Goal: Use online tool/utility: Utilize a website feature to perform a specific function

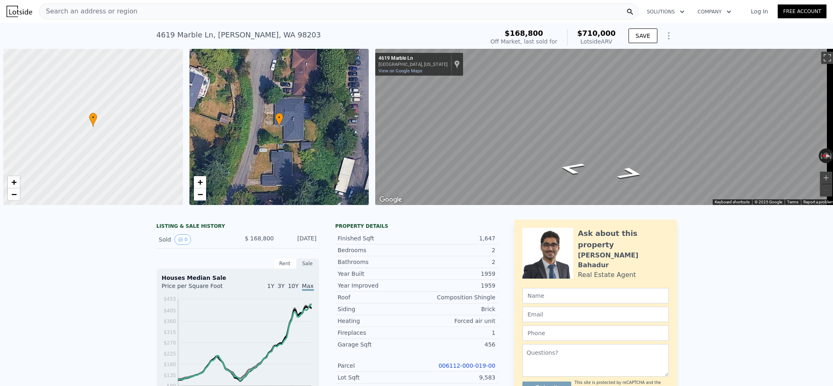
scroll to position [0, 3]
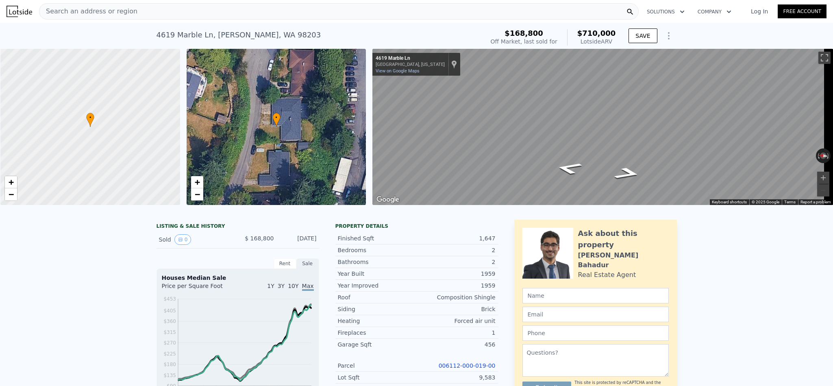
click at [123, 7] on span "Search an address or region" at bounding box center [88, 12] width 98 height 10
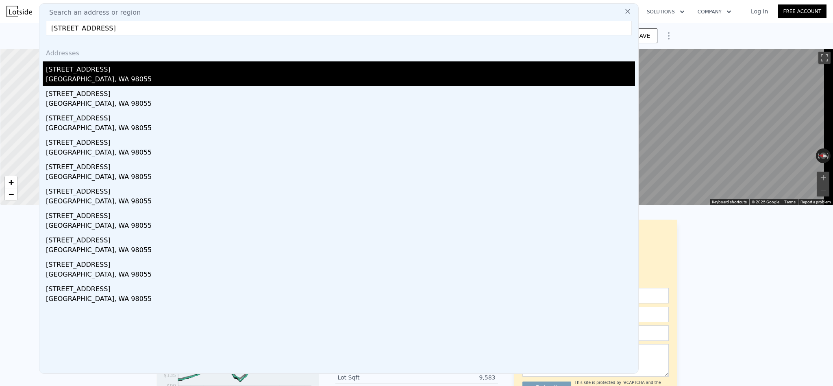
type input "[STREET_ADDRESS]"
click at [110, 65] on div "[STREET_ADDRESS]" at bounding box center [340, 67] width 589 height 13
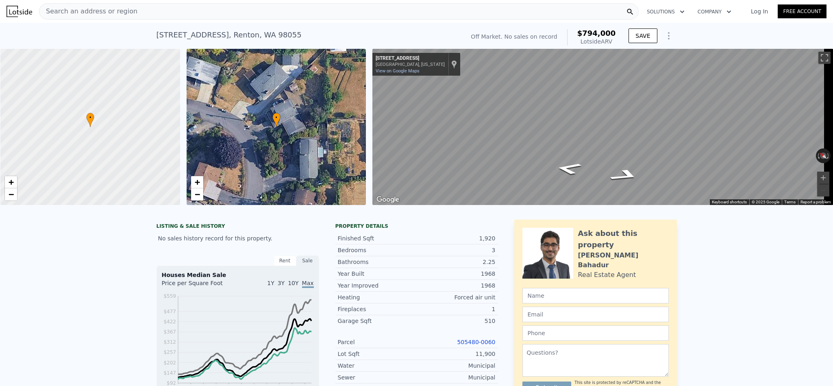
click at [167, 9] on div "Search an address or region" at bounding box center [339, 11] width 600 height 16
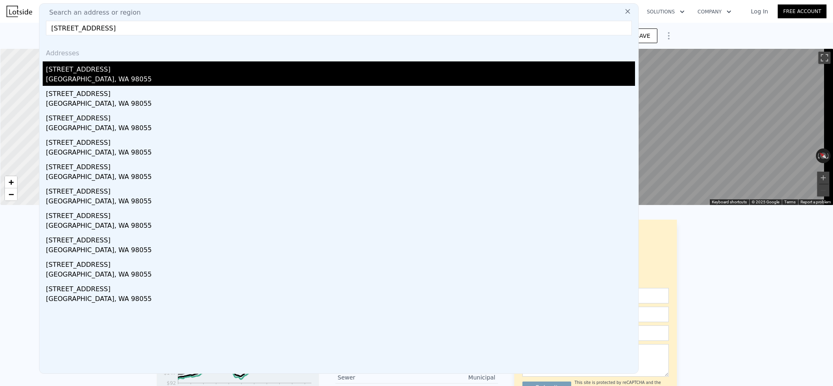
type input "[STREET_ADDRESS]"
click at [131, 66] on div "19912 97th Ave S" at bounding box center [340, 67] width 589 height 13
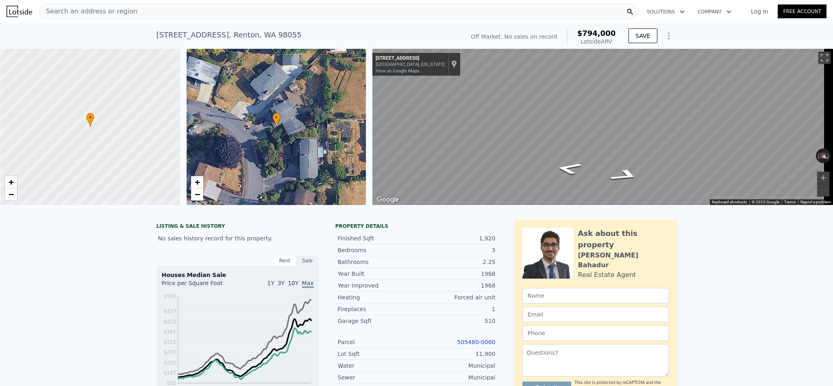
click at [151, 11] on div "Search an address or region" at bounding box center [339, 11] width 600 height 16
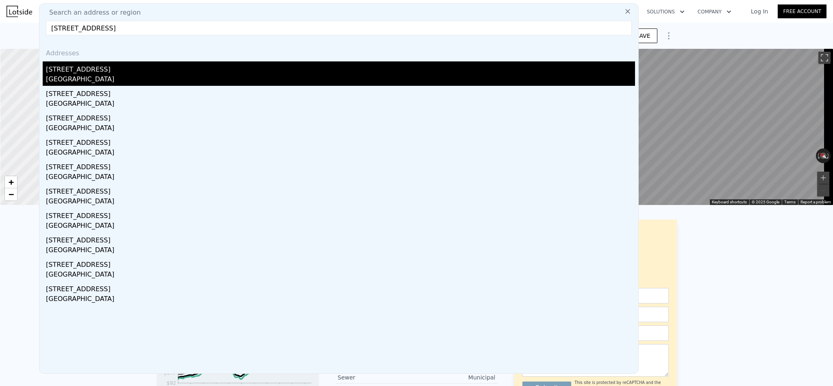
type input "19659 122nd Pl SE, Kent, WA 98031"
click at [117, 77] on div "Kent, WA 98031" at bounding box center [340, 79] width 589 height 11
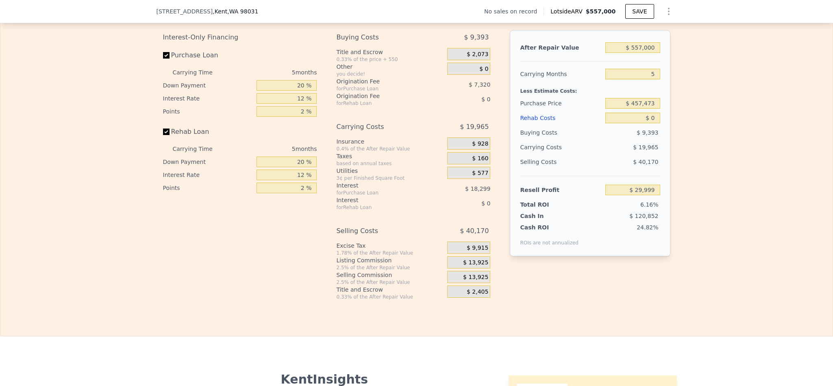
scroll to position [1156, 0]
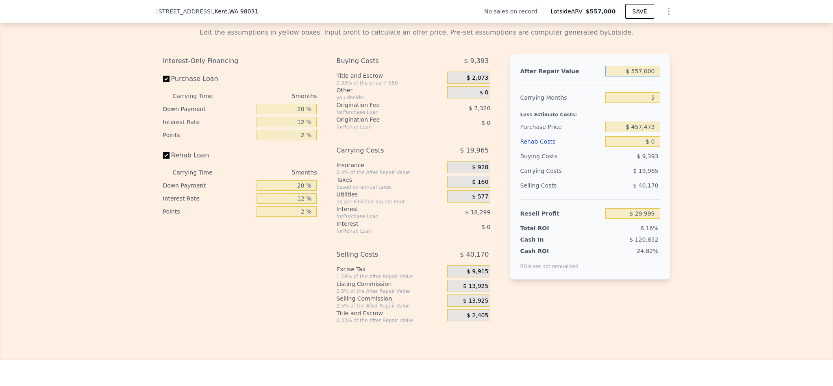
click at [633, 76] on input "$ 557,000" at bounding box center [632, 71] width 54 height 11
type input "$ 6"
type input "-$ 486,447"
type input "$ 60"
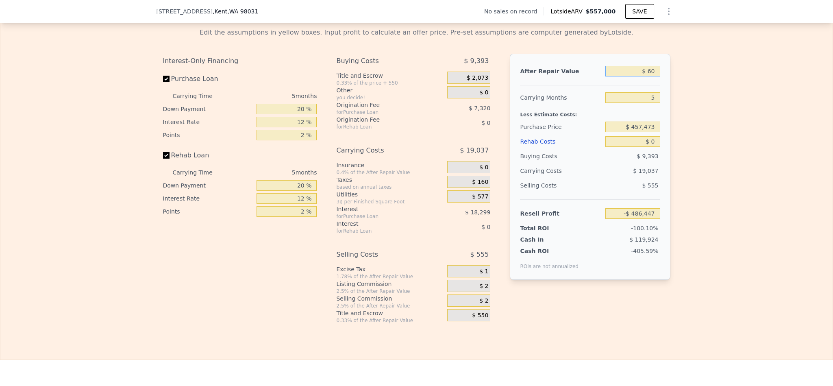
type input "-$ 486,398"
type input "$ 600"
type input "-$ 485,897"
type input "$ 6,000"
type input "-$ 480,890"
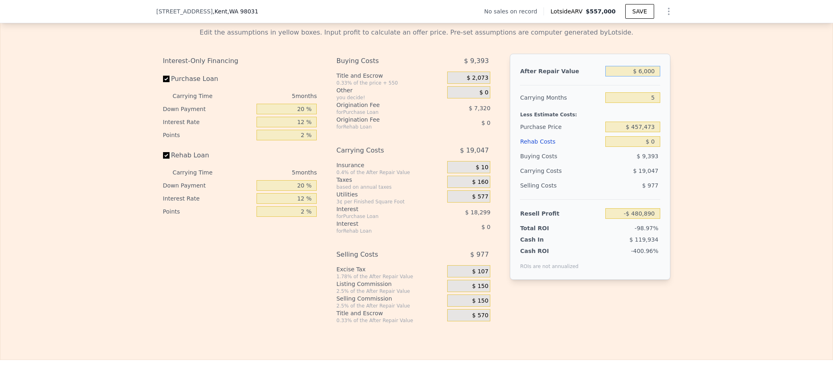
type input "$ 60,000"
type input "-$ 430,821"
type input "$ 600,000"
type input "$ 69,869"
type input "$ 600,000"
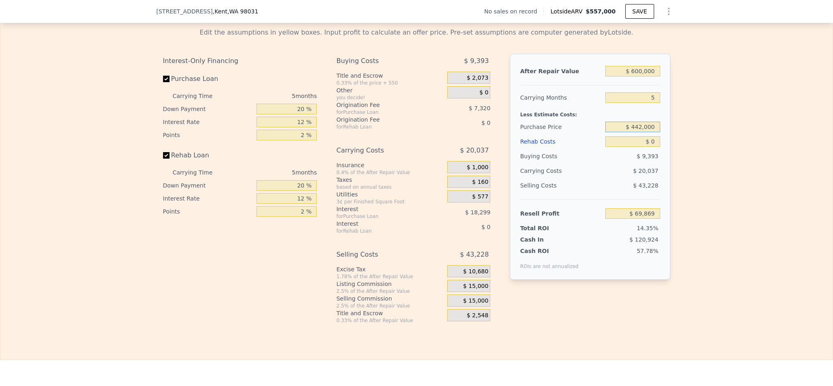
type input "$ 442,000"
click at [670, 324] on div "Edit the assumptions in yellow boxes. Input profit to calculate an offer price.…" at bounding box center [416, 172] width 520 height 302
type input "$ 86,261"
click at [658, 162] on div "After Repair Value $ 600,000 Carrying Months 5 Less Estimate Costs: Purchase Pr…" at bounding box center [590, 167] width 160 height 226
type input "$ 557,000"
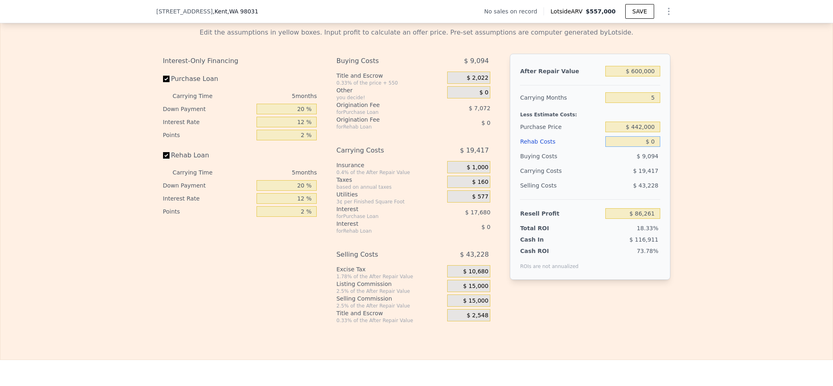
type input "$ 29,999"
click at [652, 147] on input "$ 0" at bounding box center [632, 141] width 54 height 11
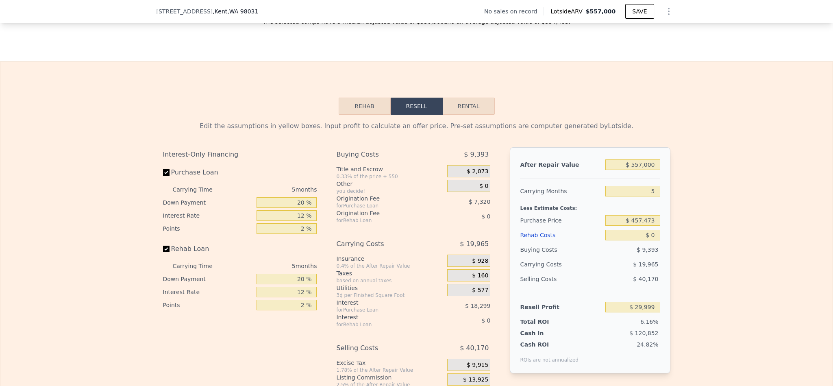
scroll to position [1156, 0]
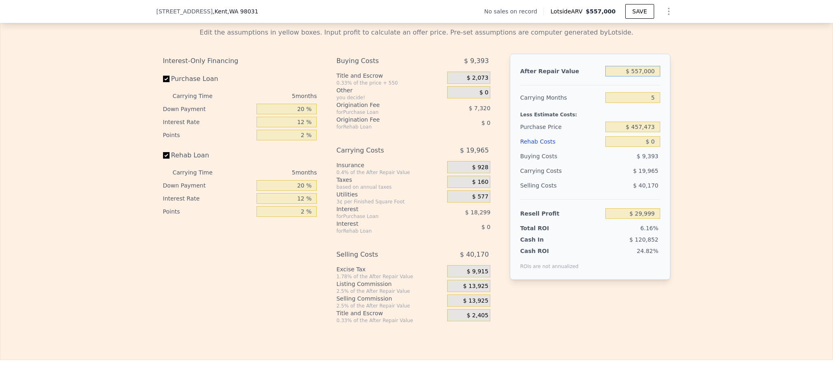
click at [637, 76] on input "$ 557,000" at bounding box center [632, 71] width 54 height 11
type input "$ 60"
type input "-$ 486,398"
type input "$ 6,000"
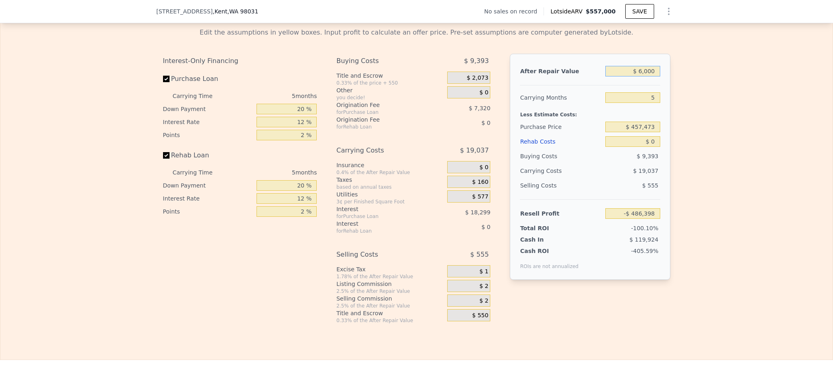
type input "-$ 485,897"
type input "$ 60,000"
type input "-$ 430,821"
type input "$ 600,000"
type input "$ 69,869"
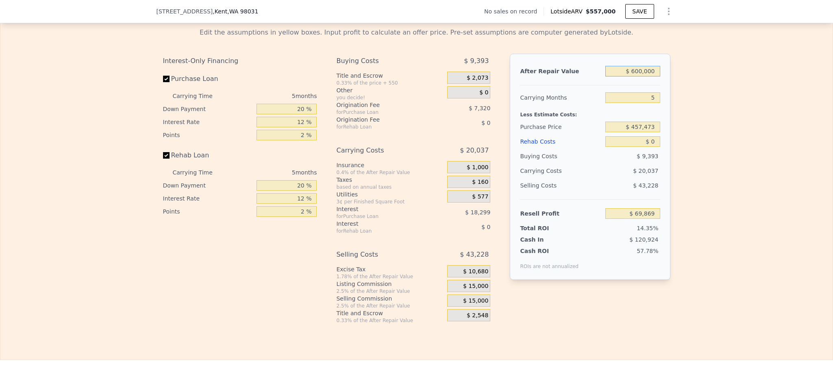
type input "$ 600,000"
type input "$ 442,000"
type input "$ 86,261"
type input "$ 6"
type input "$ 86,255"
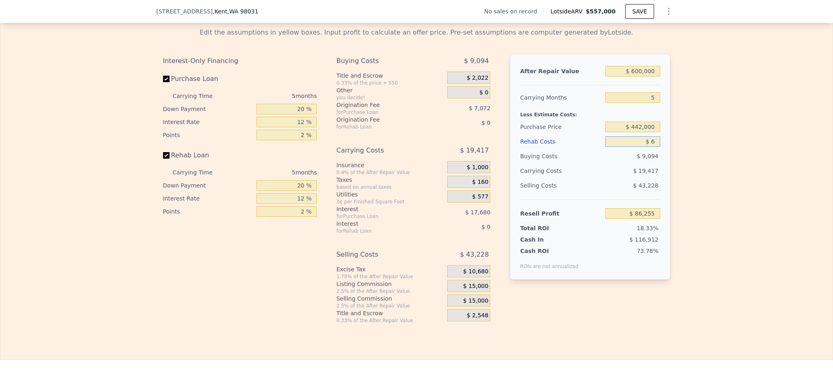
type input "$ 67"
type input "$ 86,188"
type input "$ 675"
type input "$ 85,550"
type input "$ 6,750"
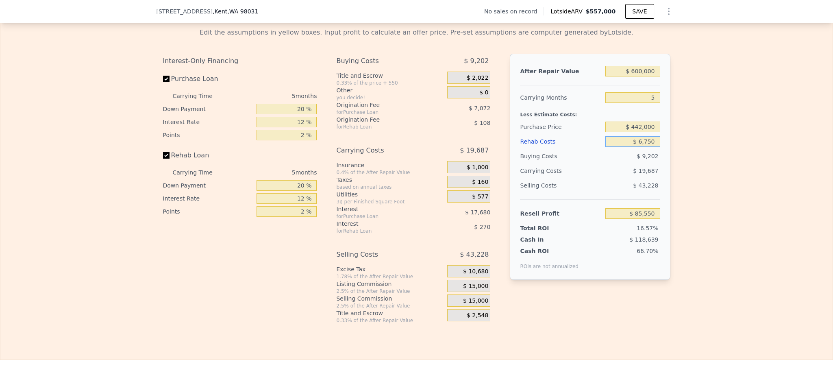
type input "$ 79,133"
type input "$ 67,500"
type input "$ 14,981"
type input "$ 67,500"
click at [793, 161] on div "Edit the assumptions in yellow boxes. Input profit to calculate an offer price.…" at bounding box center [416, 172] width 832 height 302
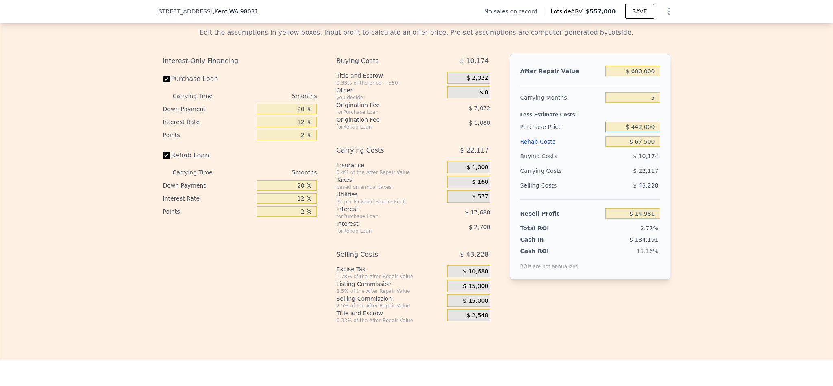
click at [643, 132] on input "$ 442,000" at bounding box center [632, 127] width 54 height 11
type input "$ 557,000"
type input "$ 0"
type input "$ 29,999"
type input "$ 44,200"
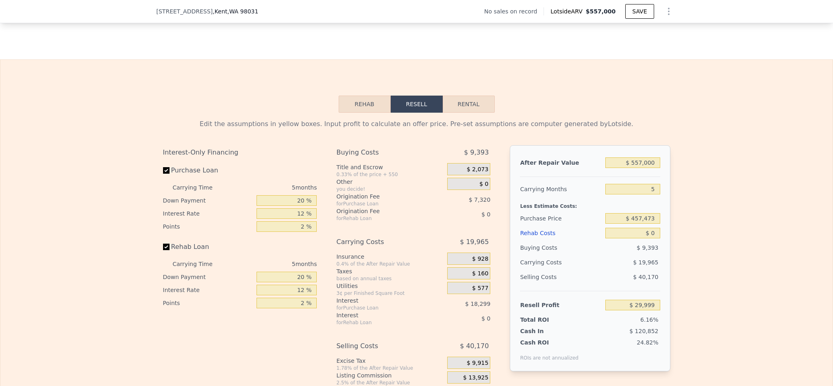
scroll to position [1095, 0]
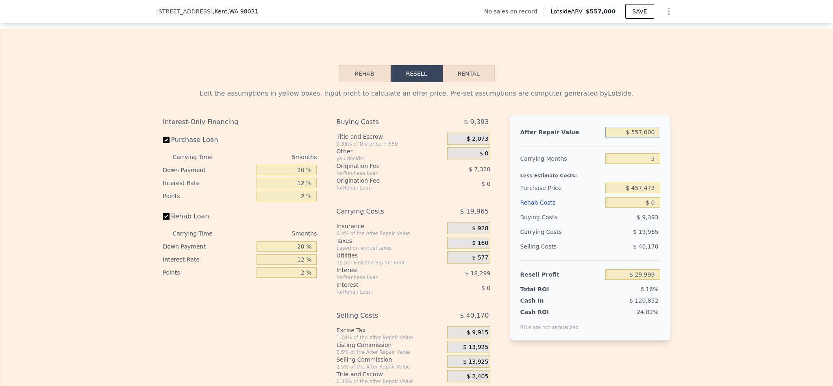
click at [642, 137] on input "$ 557,000" at bounding box center [632, 132] width 54 height 11
type input "$ 60"
type input "-$ 486,398"
type input "$ 600"
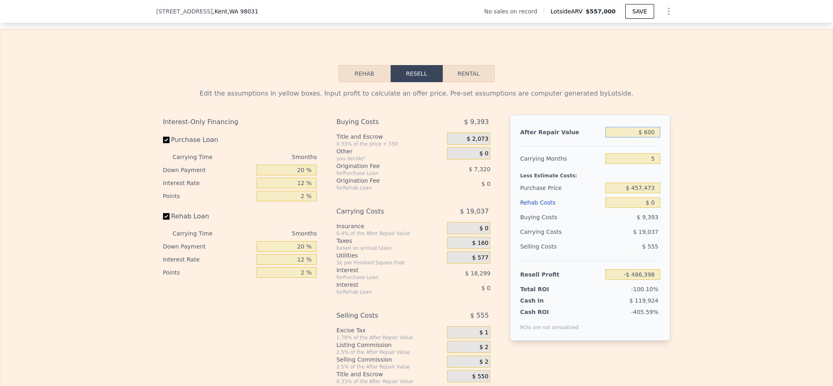
type input "-$ 485,897"
type input "$ 6,000"
type input "-$ 480,890"
type input "$ 60,000"
type input "-$ 430,821"
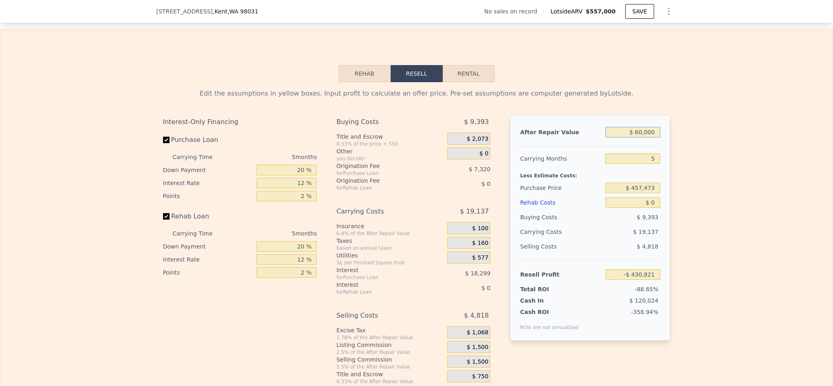
type input "$ 600,000"
type input "$ 69,869"
type input "$ 600,000"
type input "4"
type input "$ 73,876"
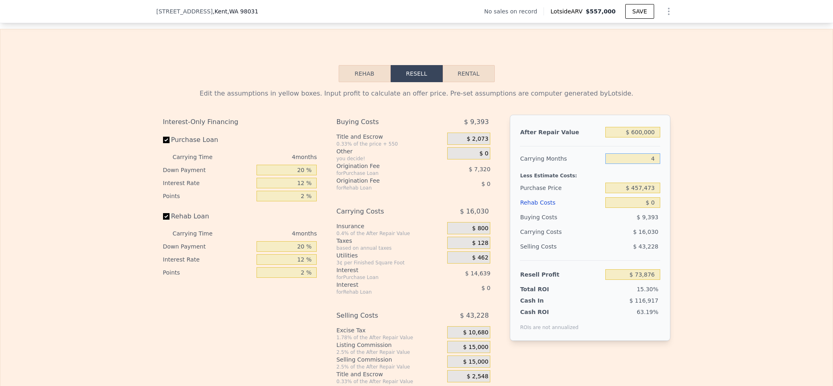
type input "4"
type input "$ 442,500"
type input "$ 89,618"
type input "$ 6"
type input "$ 89,612"
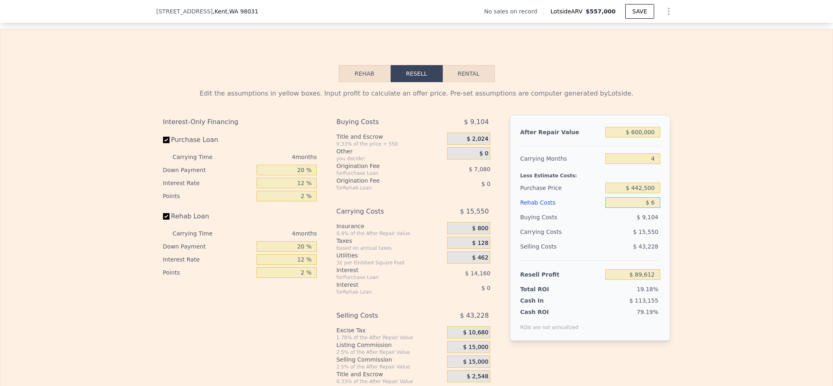
type input "$ 67"
type input "$ 89,546"
type input "$ 675"
type input "$ 88,912"
type input "$ 6,750"
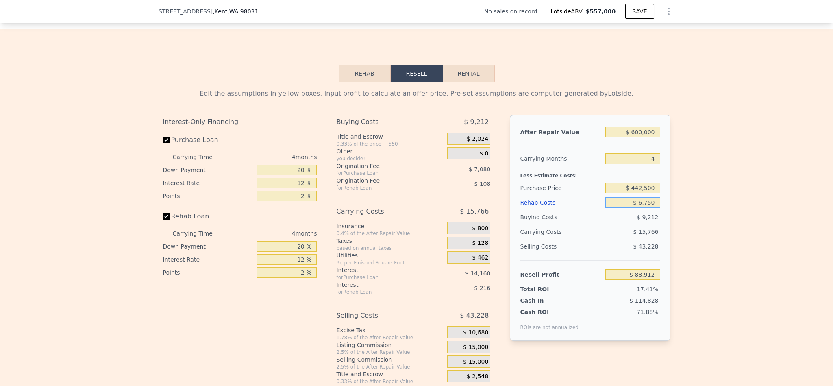
type input "$ 82,544"
type input "$ 67,500"
type input "$ 18,878"
type input "$ 67,500"
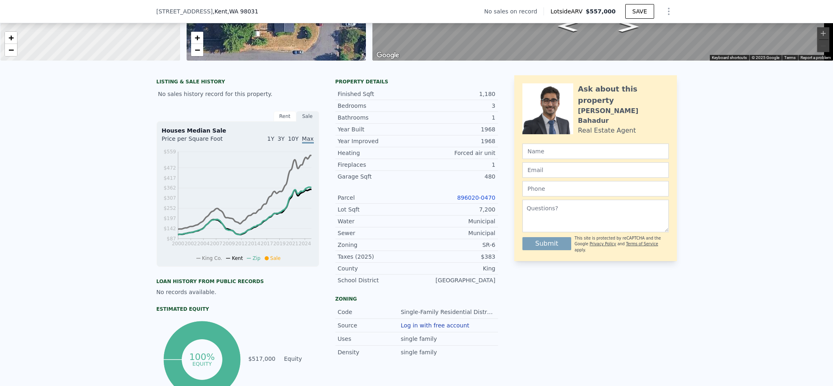
scroll to position [2, 0]
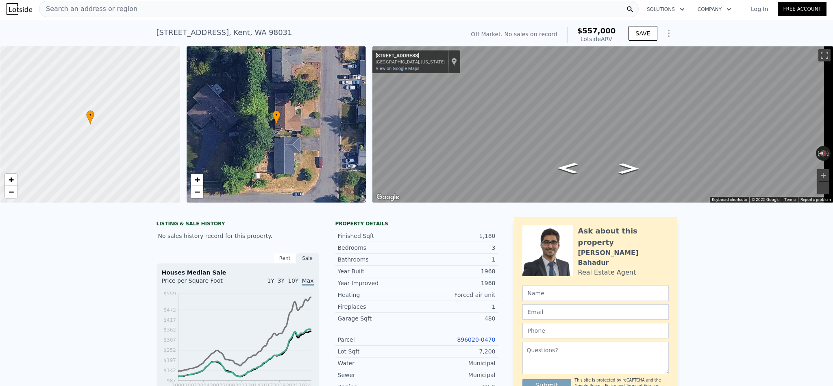
type input "$ 557,000"
type input "5"
type input "$ 0"
type input "$ 29,999"
click at [202, 12] on div "Search an address or region" at bounding box center [339, 9] width 600 height 16
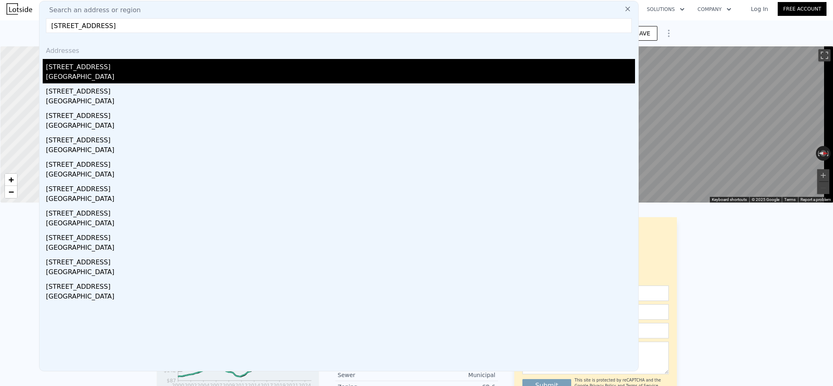
type input "6010 93rd Ave SE Mercer Island, WA 98040"
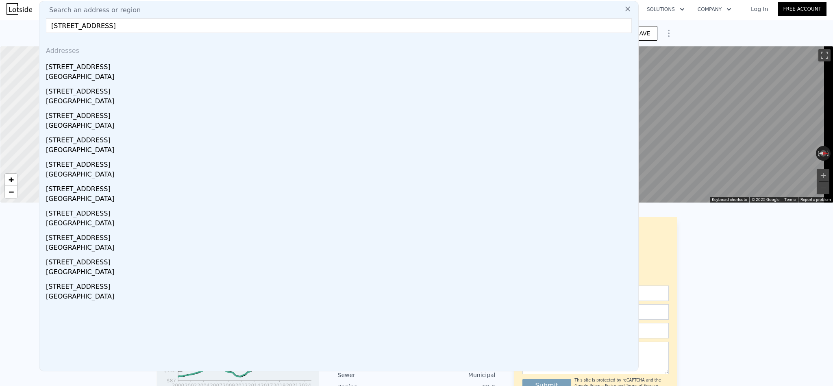
click at [117, 67] on div "6010 93rd Ave SE" at bounding box center [340, 65] width 589 height 13
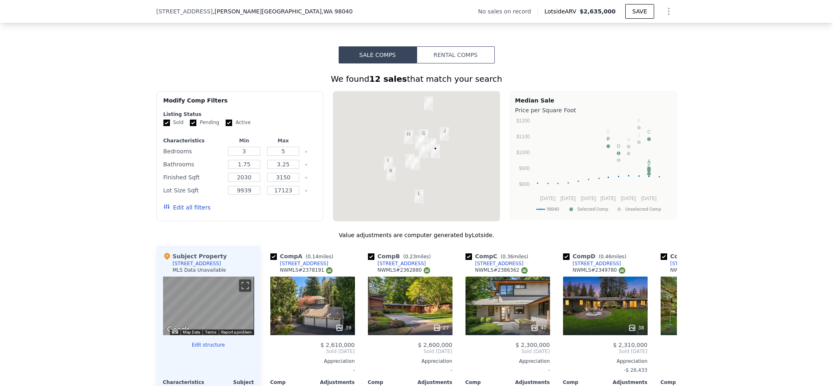
scroll to position [1036, 0]
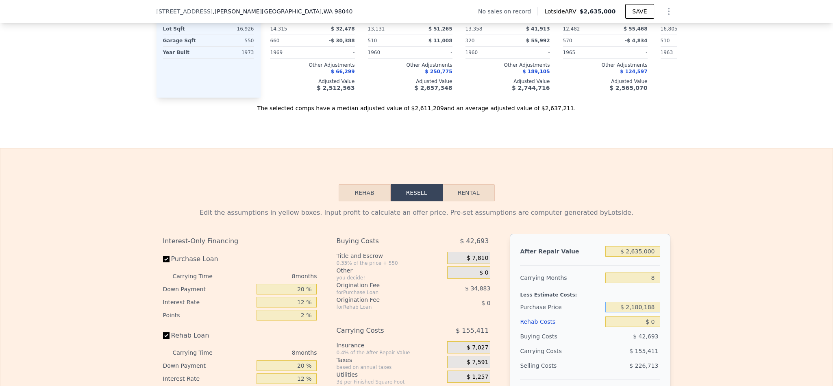
click at [641, 312] on input "$ 2,180,188" at bounding box center [632, 307] width 54 height 11
drag, startPoint x: 641, startPoint y: 323, endPoint x: 633, endPoint y: 328, distance: 9.1
click at [639, 312] on input "$ 2,180,188" at bounding box center [632, 307] width 54 height 11
click at [632, 312] on input "$ 2,180,188" at bounding box center [632, 307] width 54 height 11
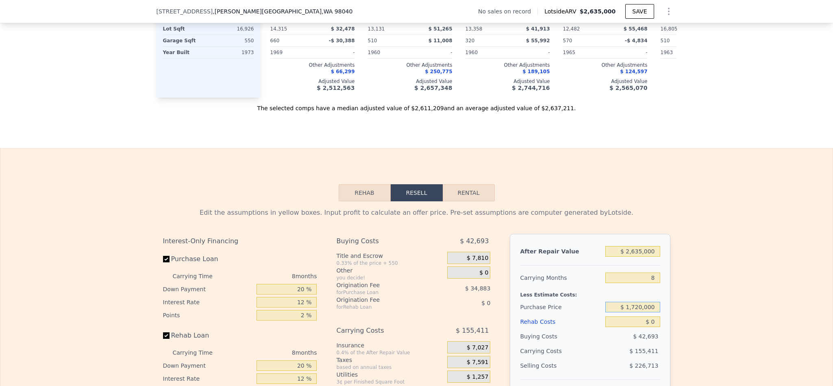
type input "$ 1,720,000"
drag, startPoint x: 698, startPoint y: 228, endPoint x: 710, endPoint y: 236, distance: 13.9
click at [699, 228] on div "Edit the assumptions in yellow boxes. Input profit to calculate an offer price.…" at bounding box center [416, 352] width 832 height 302
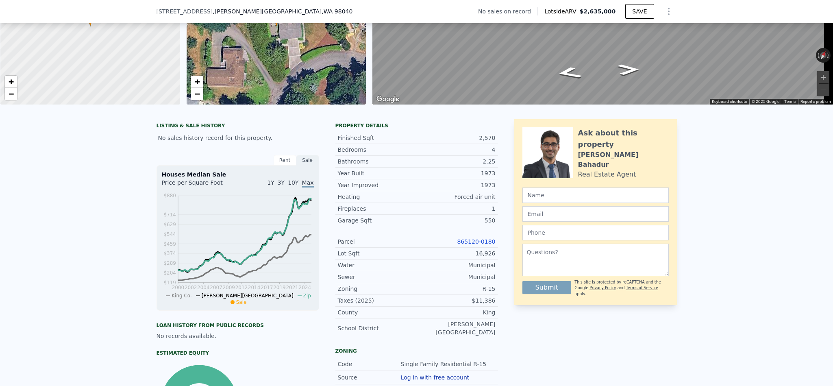
scroll to position [122, 0]
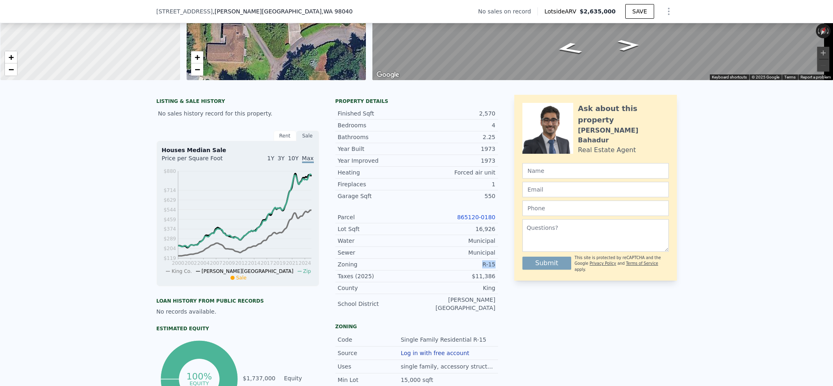
drag, startPoint x: 491, startPoint y: 276, endPoint x: 477, endPoint y: 276, distance: 14.6
click at [477, 270] on div "Zoning R-15" at bounding box center [416, 265] width 163 height 12
copy div "R-15"
type input "$ 29,995"
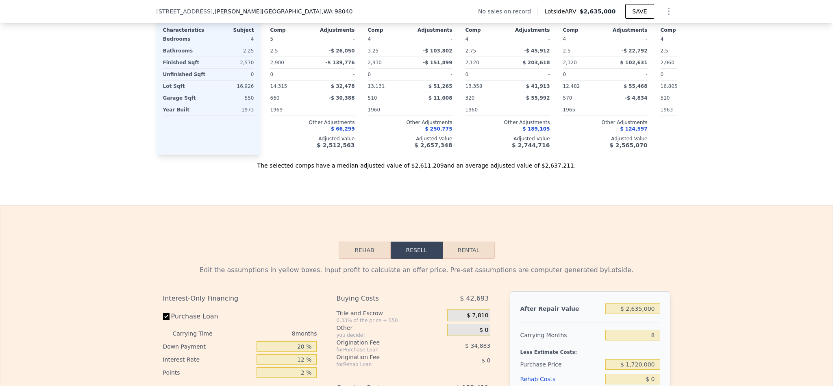
scroll to position [1158, 0]
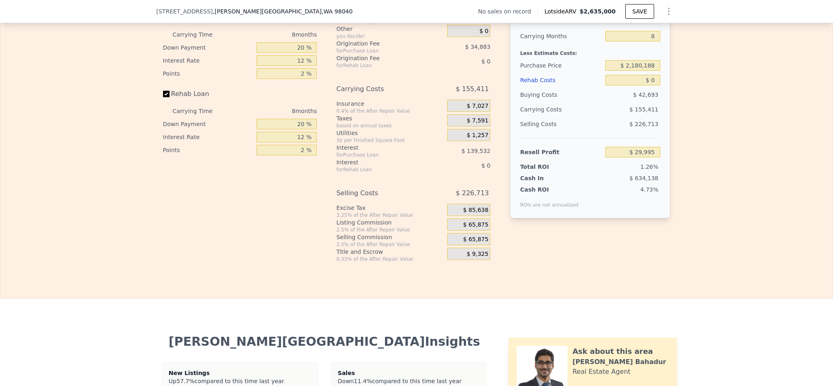
scroll to position [1217, 0]
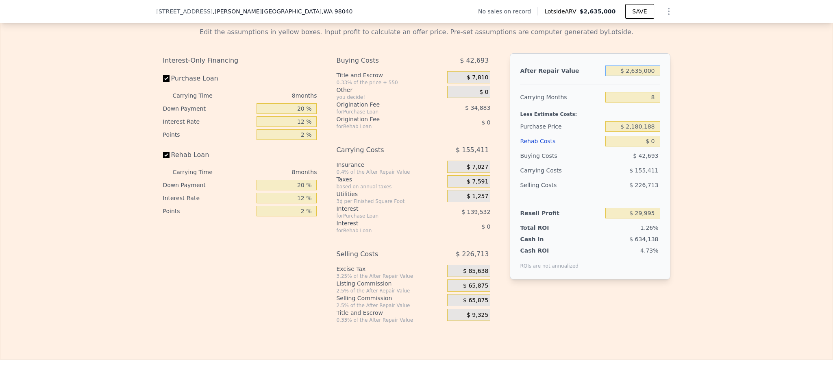
click at [635, 76] on input "$ 2,635,000" at bounding box center [632, 70] width 54 height 11
type input "$ 25,000"
type input "-$ 2,349,028"
type input "$ 250,000"
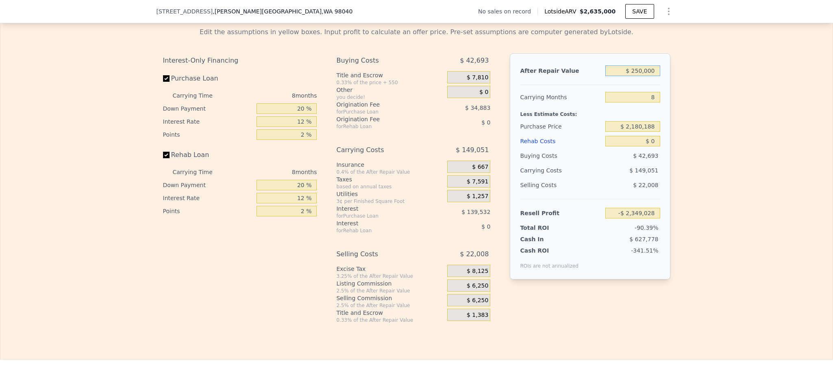
type input "-$ 2,143,940"
type input "$ 2,500,000"
type input "-$ 93,057"
type input "$ 2,500,000"
type input "6"
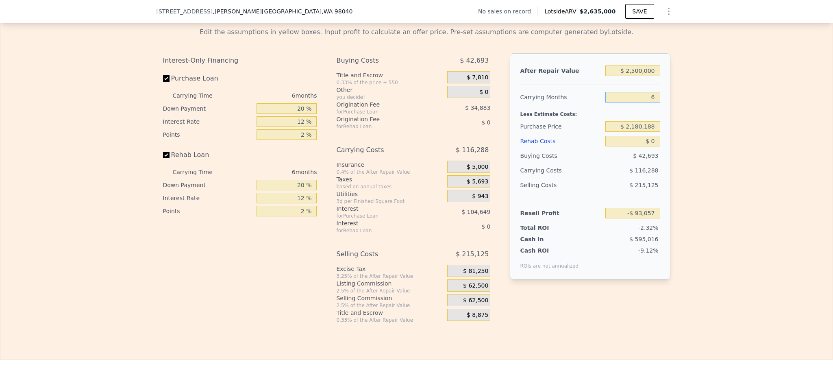
type input "-$ 54,294"
type input "6"
type input "$ 1,720,000"
type input "$ 436,881"
type input "$ 1"
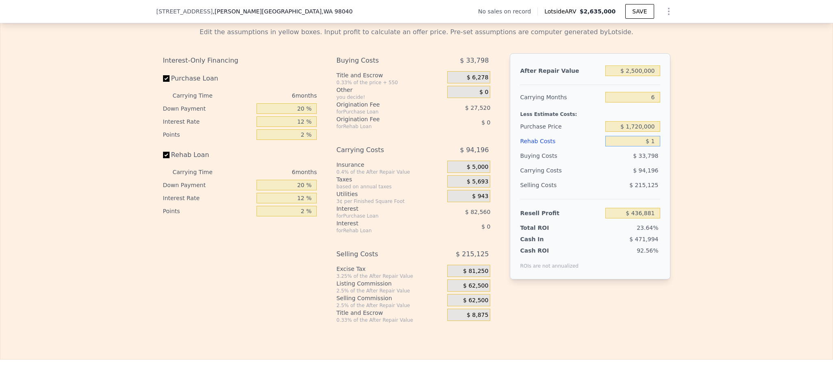
type input "$ 436,880"
type input "$ 10"
type input "$ 436,871"
type input "$ 100"
type input "$ 436,773"
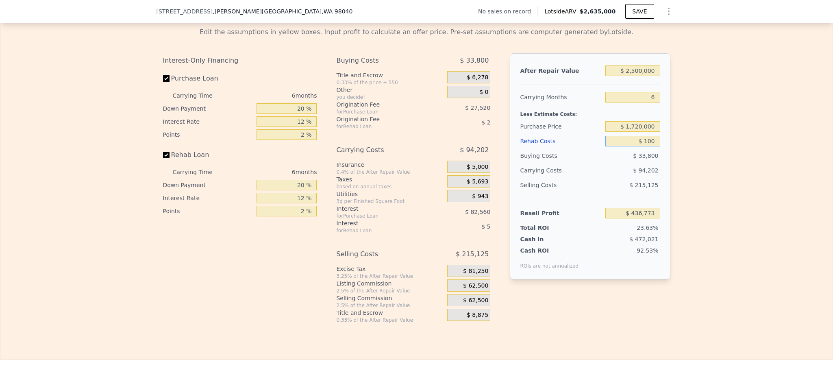
type input "$ 1,000"
type input "$ 435,817"
type input "$ 10,000"
type input "$ 426,241"
type input "$ 100,000"
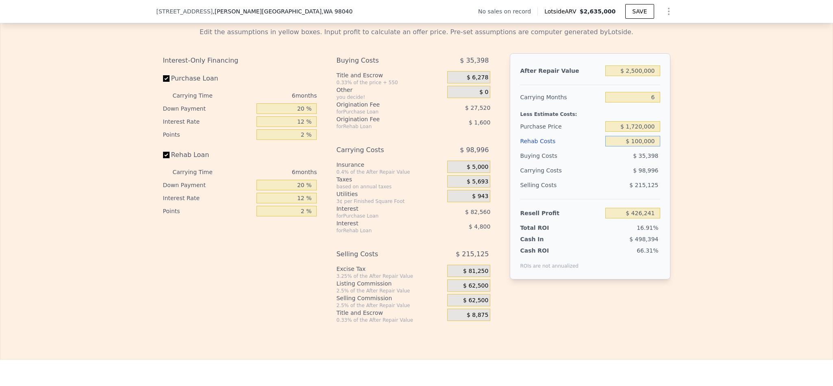
type input "$ 330,481"
type input "$ 100,000"
click at [704, 174] on div "Edit the assumptions in yellow boxes. Input profit to calculate an offer price.…" at bounding box center [416, 172] width 832 height 302
drag, startPoint x: 297, startPoint y: 126, endPoint x: 234, endPoint y: 126, distance: 62.6
click at [234, 115] on div "Down Payment 20 %" at bounding box center [240, 108] width 154 height 13
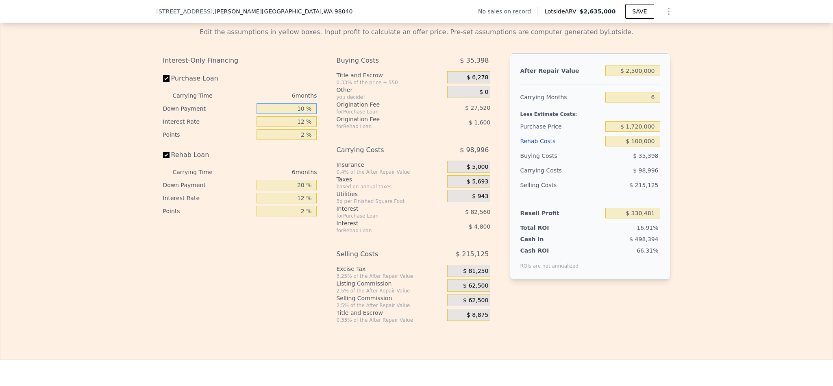
type input "10 %"
type input "$ 316,721"
type input "1 %"
type input "$ 401,861"
type input "10 %"
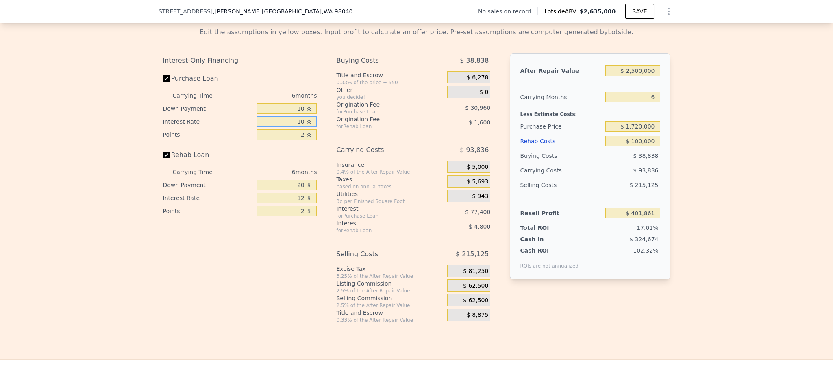
type input "$ 332,201"
type input "10.5 %"
type input "$ 328,331"
type input "10.5 %"
type input "1 %"
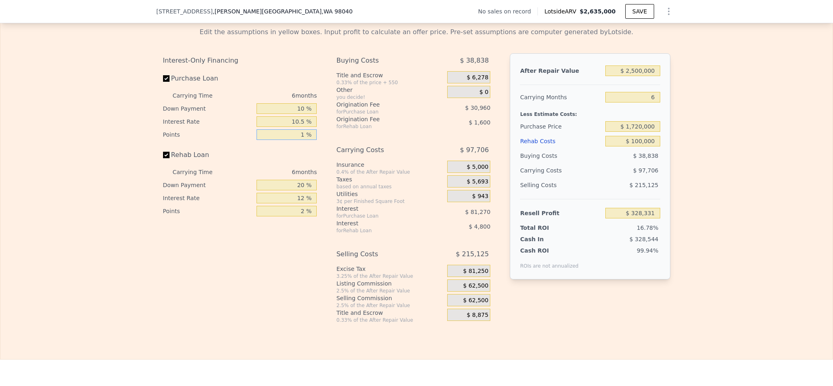
type input "$ 343,811"
type input "1.5 %"
type input "$ 336,071"
type input "1 %"
type input "$ 334,551"
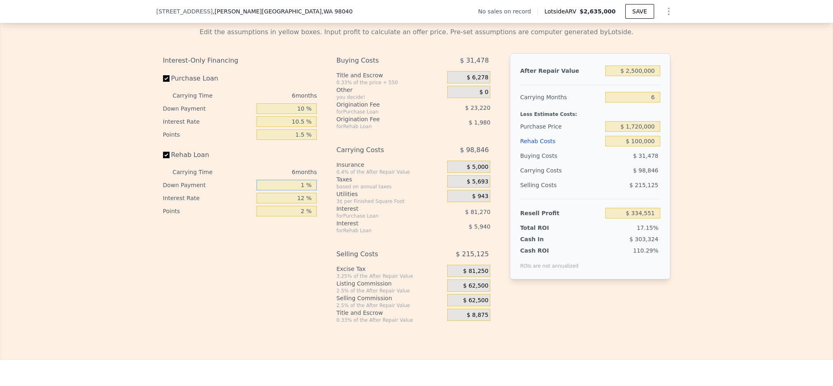
type input "10 %"
type input "$ 335,271"
type input "1 %"
type input "$ 340,221"
type input "10 %"
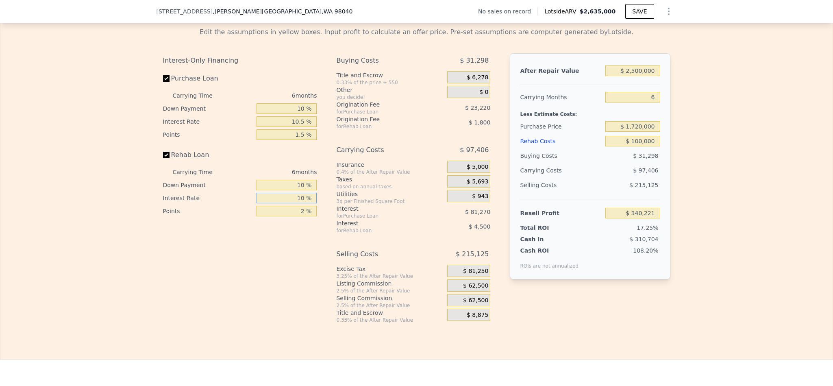
type input "$ 336,171"
type input "10.5 %"
type input "$ 335,949"
type input "1 %"
type input "$ 336,849"
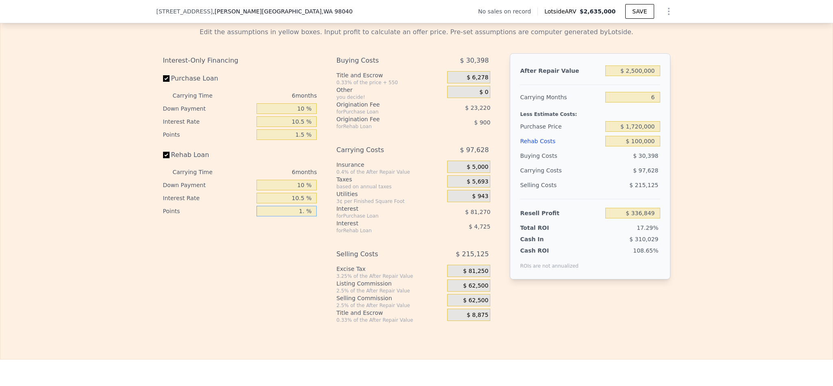
type input "1.5 %"
type input "$ 336,399"
type input "1.5 %"
click at [474, 289] on span "$ 62,500" at bounding box center [475, 285] width 25 height 7
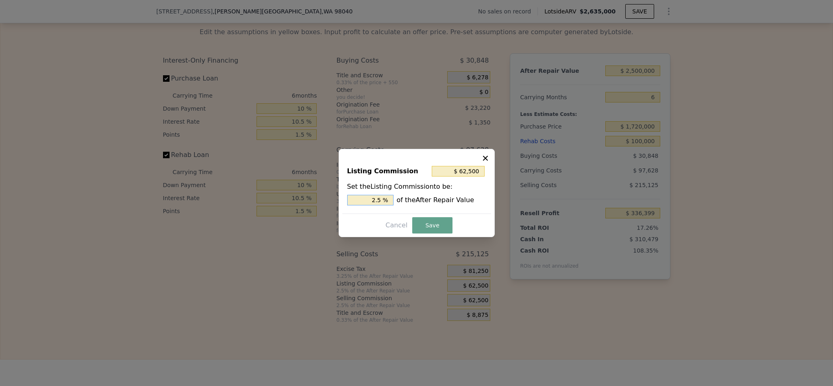
click at [366, 200] on input "2.5 %" at bounding box center [370, 200] width 46 height 11
drag, startPoint x: 377, startPoint y: 198, endPoint x: 365, endPoint y: 204, distance: 13.3
click at [366, 200] on input "2.5 %" at bounding box center [370, 200] width 46 height 11
type input "1.5 %"
type input "$ 37,500"
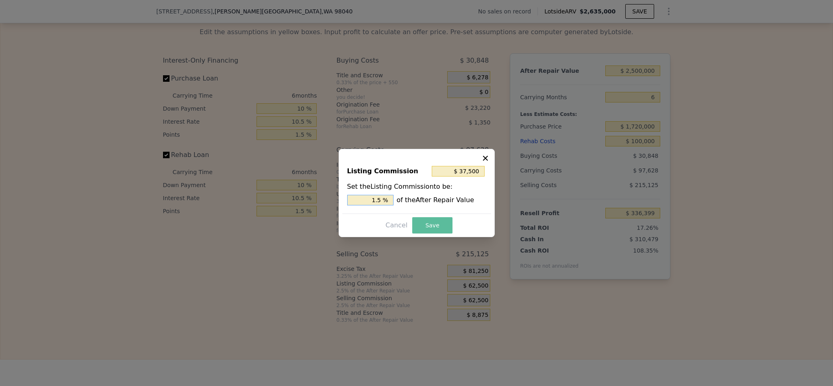
type input "1.5 %"
click at [428, 228] on button "Save" at bounding box center [432, 225] width 40 height 16
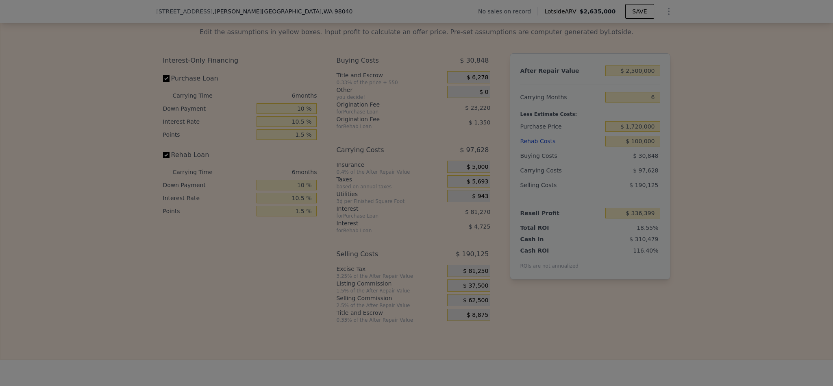
type input "$ 361,399"
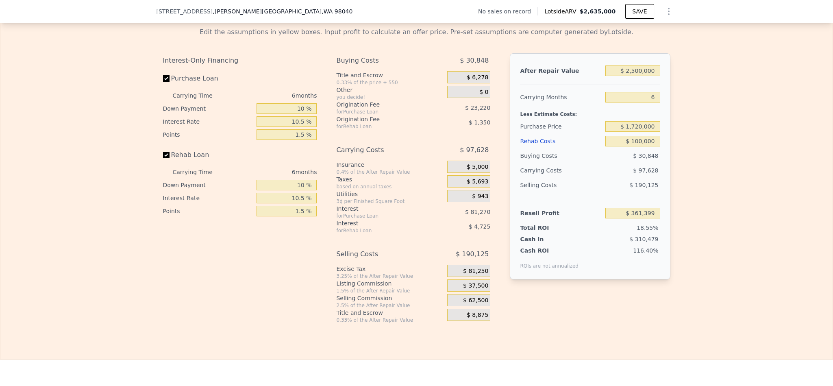
click at [708, 256] on div "Edit the assumptions in yellow boxes. Input profit to calculate an offer price.…" at bounding box center [416, 172] width 832 height 302
click at [637, 146] on input "$ 100,000" at bounding box center [632, 141] width 54 height 11
type input "$ 175"
type input "$ 467,288"
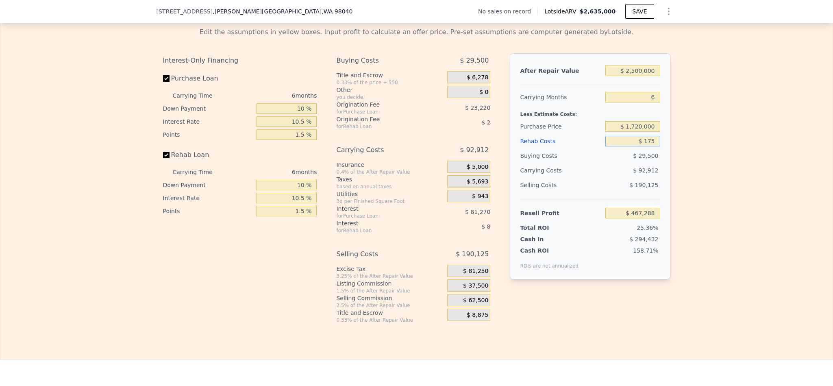
type input "$ 1,750"
type input "$ 465,613"
type input "$ 175,000"
type input "$ 281,840"
type input "$ 175,000"
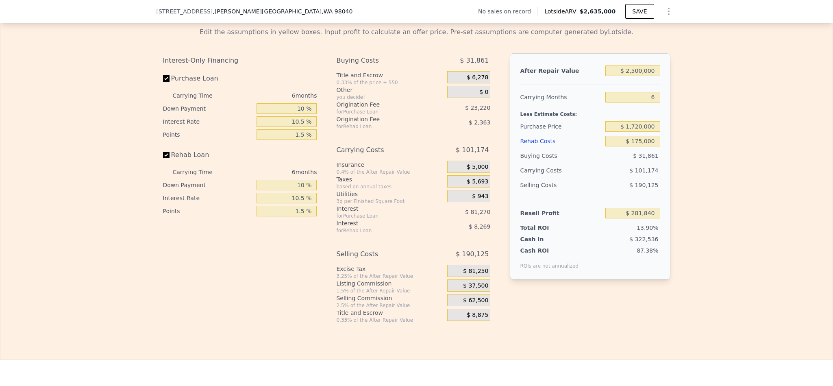
click at [713, 193] on div "Edit the assumptions in yellow boxes. Input profit to calculate an offer price.…" at bounding box center [416, 172] width 832 height 302
type input "$ 2,635,000"
type input "8"
type input "$ 0"
type input "$ 29,995"
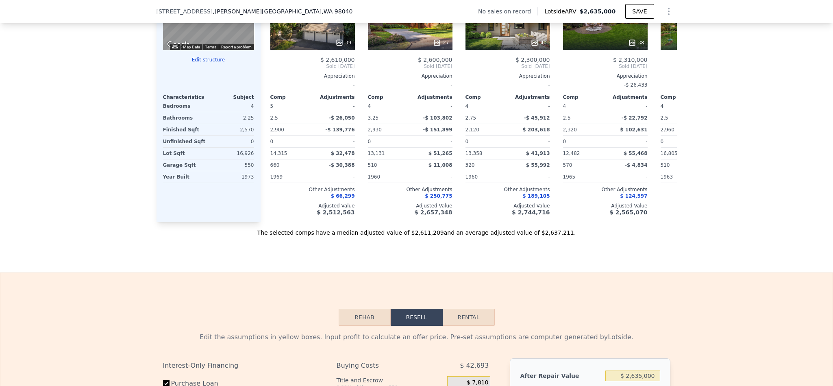
scroll to position [1156, 0]
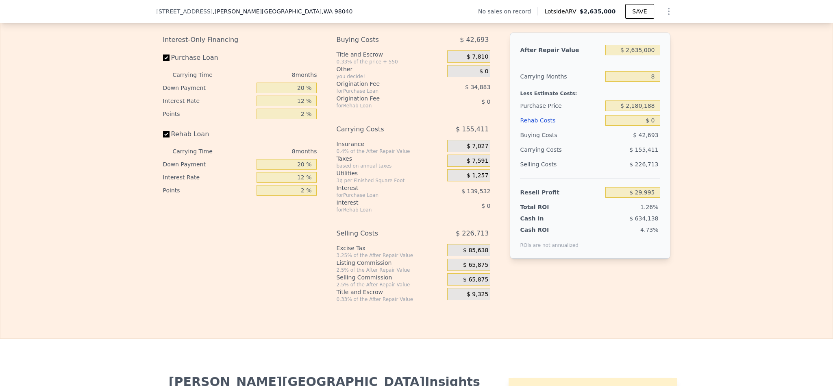
scroll to position [1217, 0]
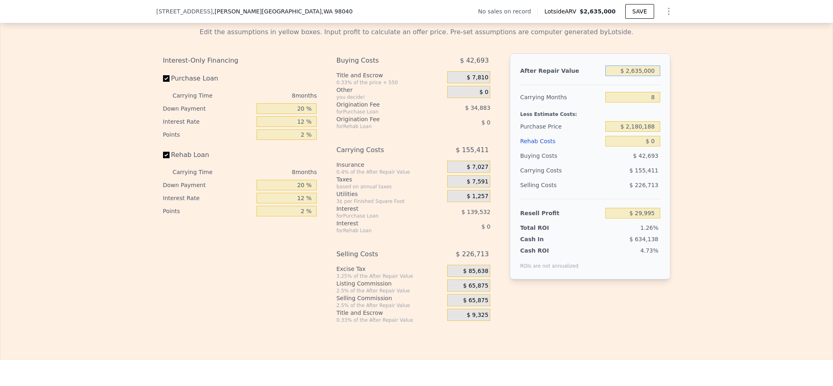
click at [633, 76] on input "$ 2,635,000" at bounding box center [632, 70] width 54 height 11
type input "$ 25,000"
type input "-$ 2,349,028"
type input "$ 250,000"
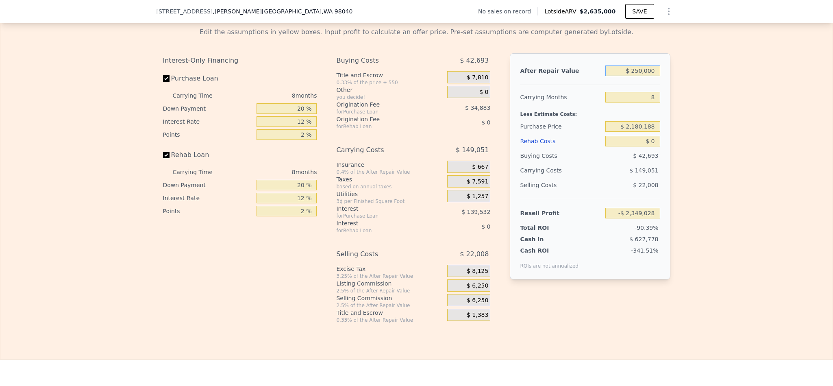
type input "-$ 2,143,940"
type input "$ 2,500,000"
type input "-$ 93,057"
type input "$ 2,500,000"
type input "6"
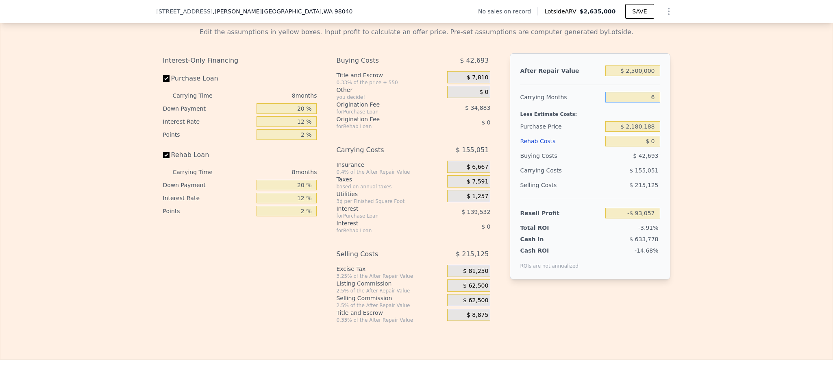
type input "-$ 54,294"
type input "6"
type input "$ 1,740,000"
type input "$ 415,535"
type input "$ 1"
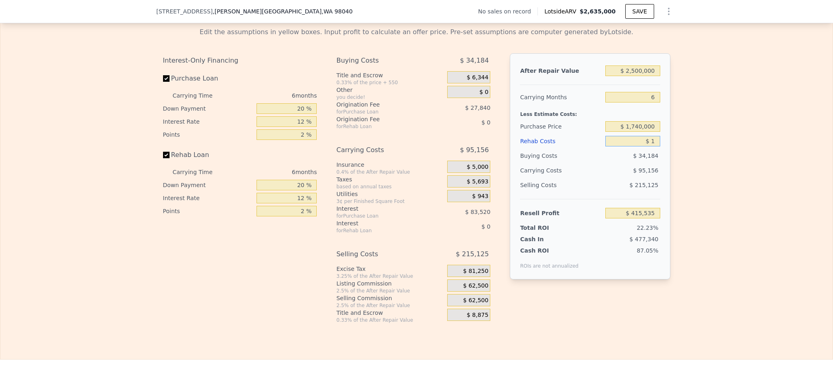
type input "$ 415,534"
type input "$ 17"
type input "$ 415,518"
type input "$ 175"
type input "$ 415,351"
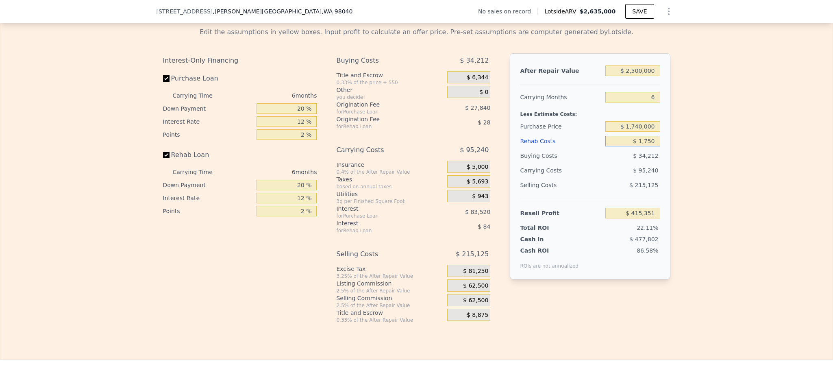
type input "$ 17,500"
type input "$ 396,915"
type input "$ 175,000"
type input "$ 229,335"
type input "$ 175,000"
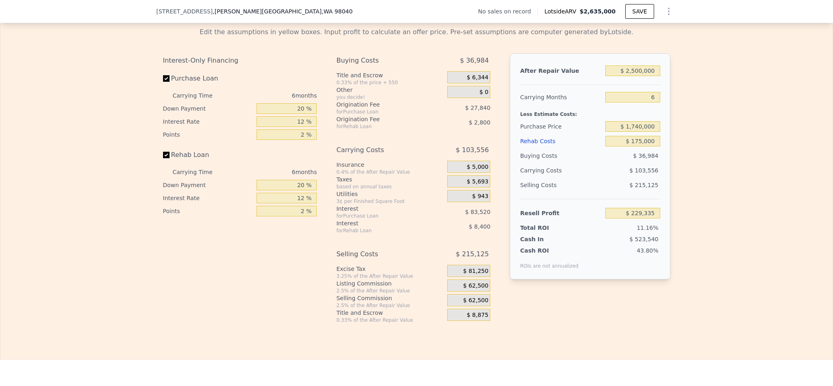
click at [690, 133] on div "Edit the assumptions in yellow boxes. Input profit to calculate an offer price.…" at bounding box center [416, 172] width 832 height 302
drag, startPoint x: 298, startPoint y: 126, endPoint x: 250, endPoint y: 125, distance: 47.6
click at [250, 115] on div "Down Payment 20 %" at bounding box center [240, 108] width 154 height 13
type input "10 %"
type input "$ 215,415"
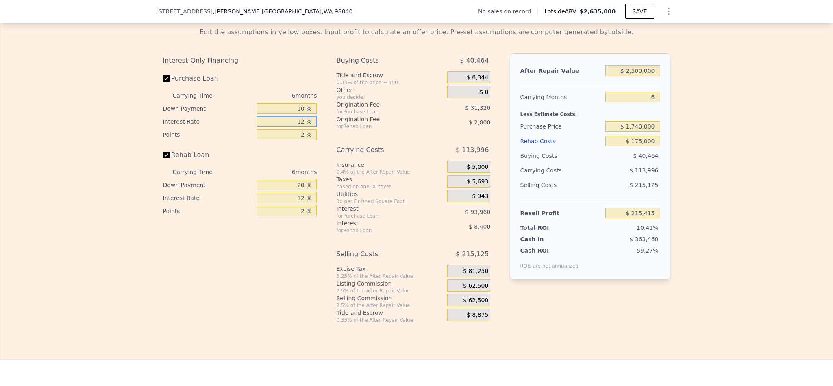
type input "1 %"
type input "$ 301,545"
type input "10 %"
type input "$ 231,075"
type input "10.5 %"
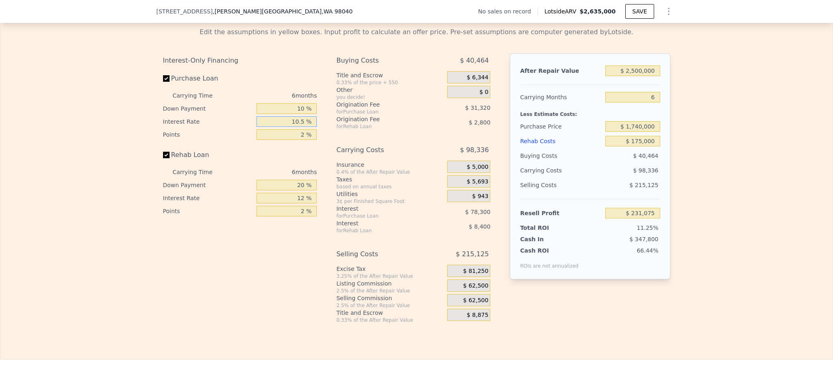
type input "$ 227,163"
type input "10.5 %"
type input "1 %"
type input "$ 242,823"
type input "1.5 %"
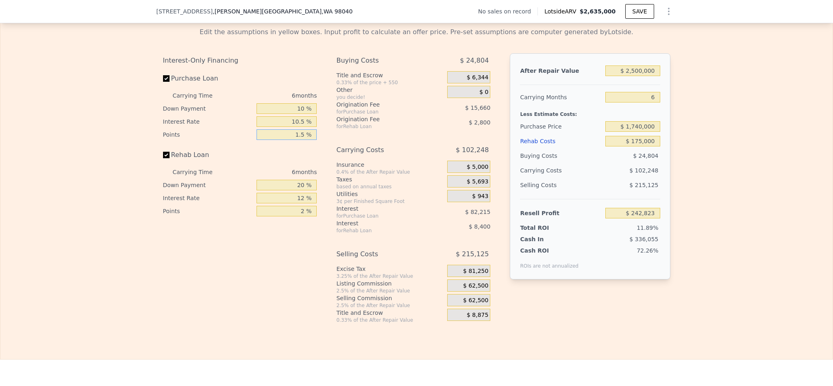
type input "$ 234,993"
type input "1.5 %"
type input "1 %"
type input "$ 232,330"
type input "10 %"
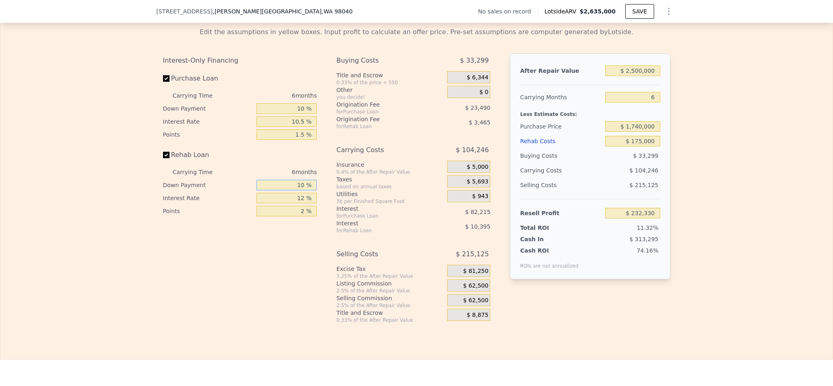
type input "$ 233,593"
type input "10 %"
type input "1 %"
type input "$ 242,257"
type input "10 %"
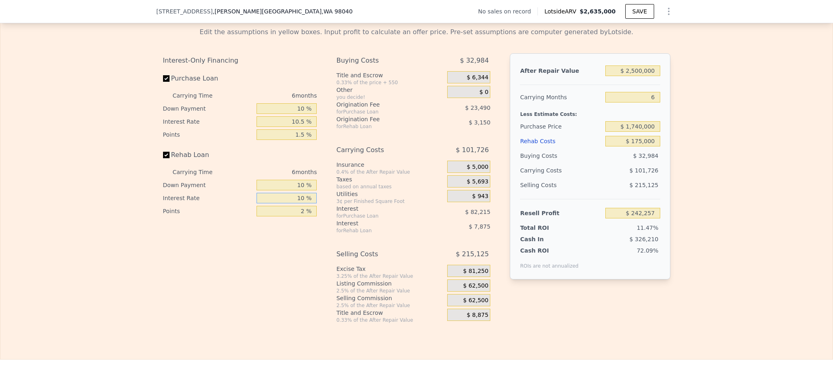
type input "$ 235,165"
type input "10.5 %"
type input "$ 234,775"
type input "1 %"
type input "$ 236,350"
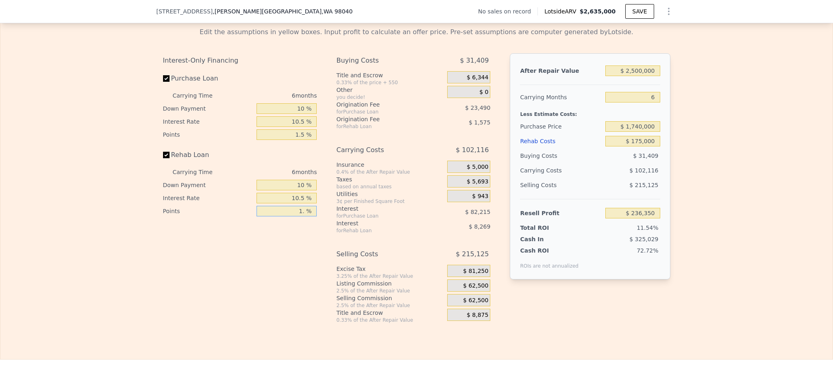
type input "1.5 %"
type input "$ 235,562"
type input "1.5 %"
click at [464, 289] on span "$ 62,500" at bounding box center [475, 285] width 25 height 7
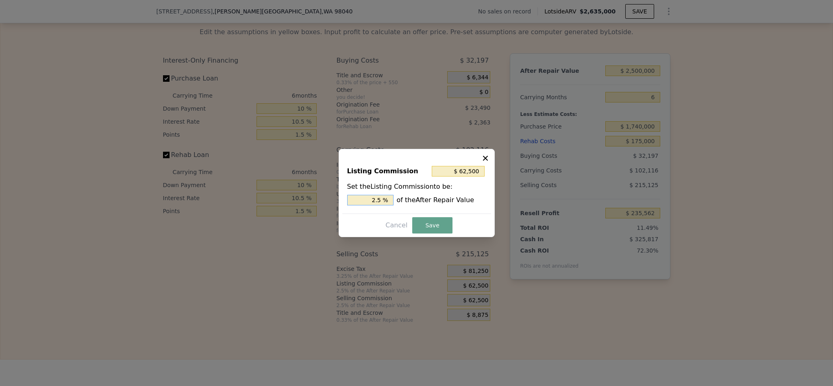
drag, startPoint x: 377, startPoint y: 198, endPoint x: 341, endPoint y: 198, distance: 36.2
click at [345, 198] on div "Listing Commission $ 62,500 Set the Listing Commission to be: 2.5 % of the Afte…" at bounding box center [416, 186] width 149 height 54
type input "1.5 %"
type input "$ 37,500"
type input "1.5 %"
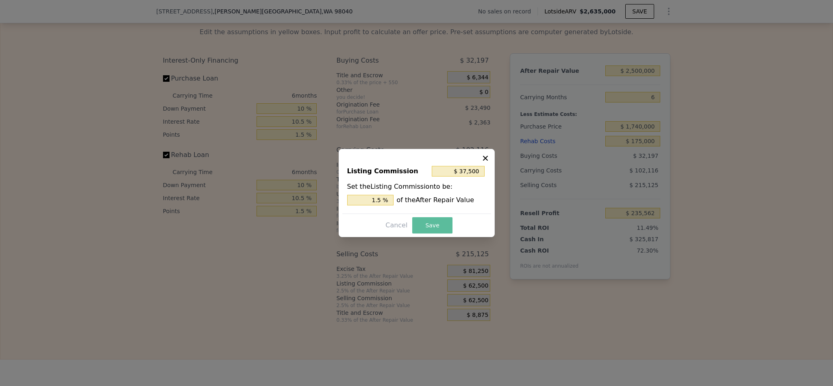
click at [435, 227] on button "Save" at bounding box center [432, 225] width 40 height 16
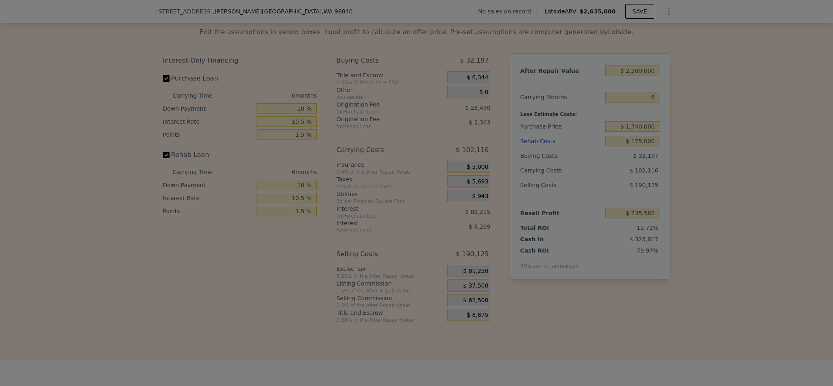
type input "$ 260,562"
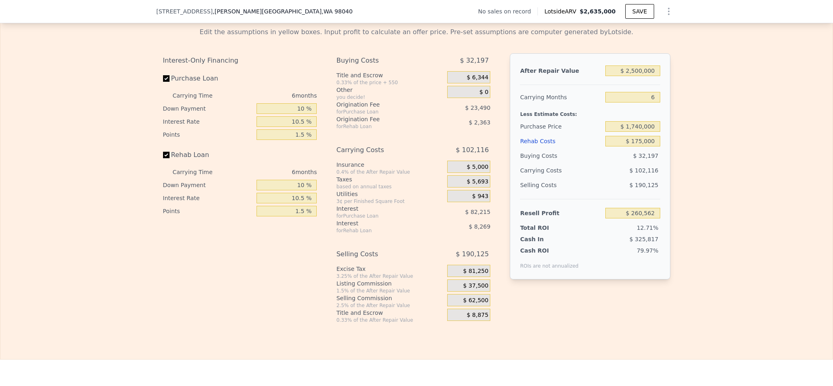
click at [742, 248] on div "Edit the assumptions in yellow boxes. Input profit to calculate an offer price.…" at bounding box center [416, 172] width 832 height 302
type input "$ 2,635,000"
type input "8"
type input "$ 0"
type input "$ 29,995"
